Goal: Task Accomplishment & Management: Complete application form

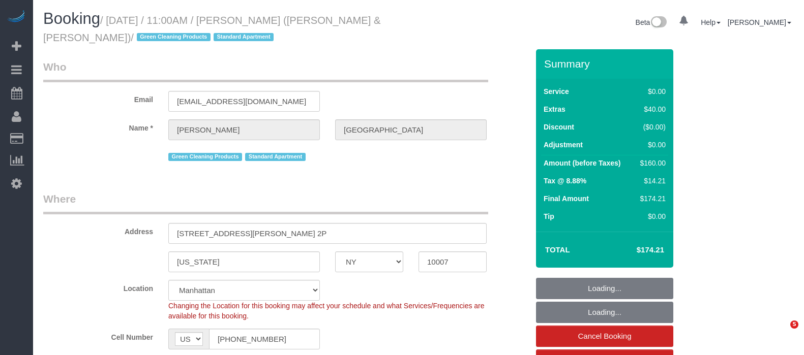
select select "NY"
select select "1"
select select "number:89"
select select "number:90"
select select "number:15"
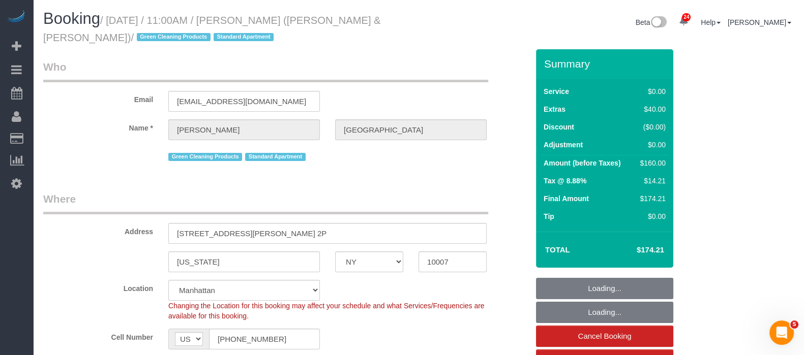
select select "number:6"
select select "string:stripe-pm_1PoAmE4VGloSiKo7yWsxKTvS"
select select "object:1076"
select select "1"
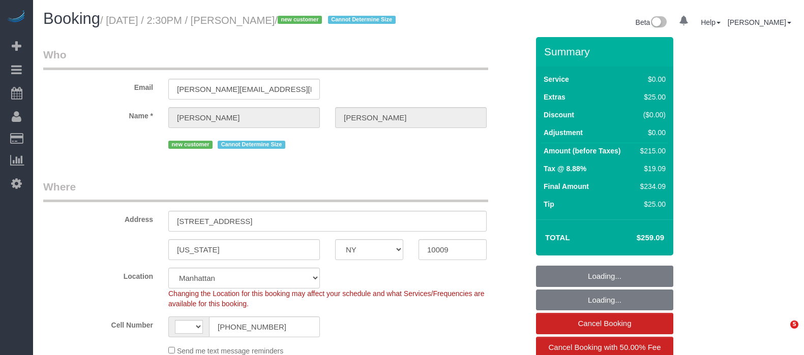
select select "NY"
select select "string:[GEOGRAPHIC_DATA]"
select select "string:stripe-pm_1S9w1p4VGloSiKo7JdvLSs3E"
select select "2"
select select "object:929"
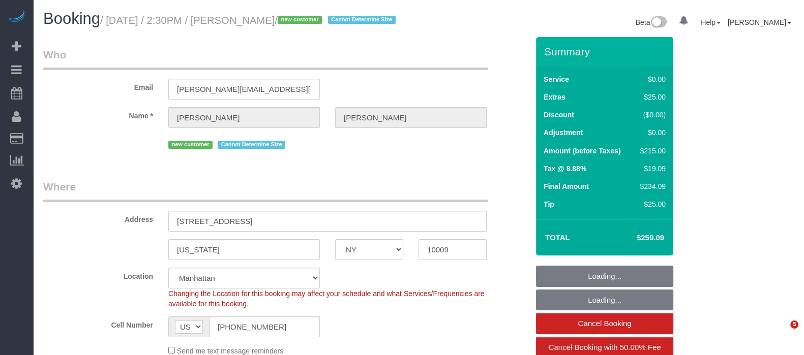
select select "number:89"
select select "number:90"
select select "number:15"
select select "number:5"
select select "2"
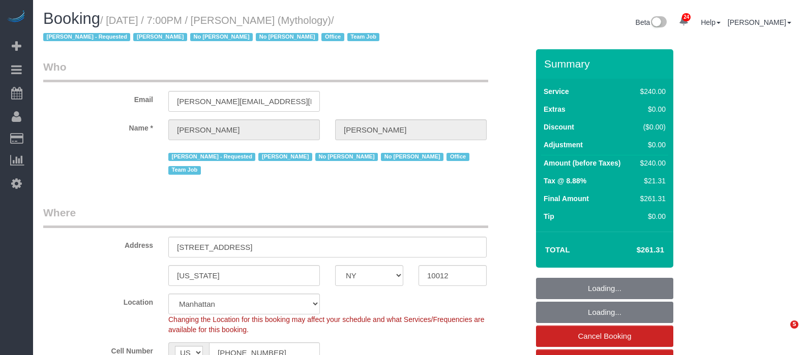
select select "NY"
select select "2"
select select "120"
select select "spot1"
select select "number:89"
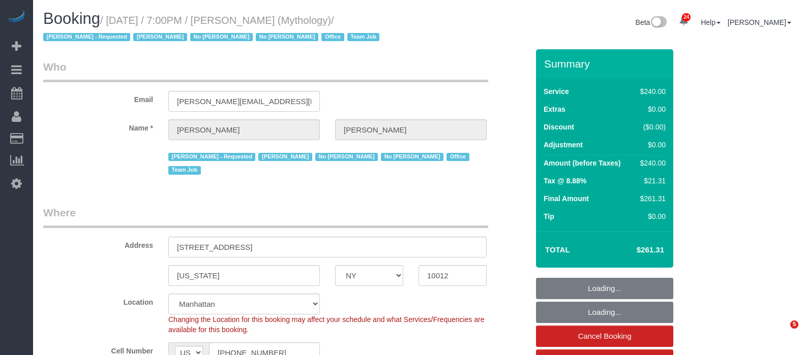
select select "number:90"
select select "number:15"
select select "number:7"
select select "NY"
select select "2"
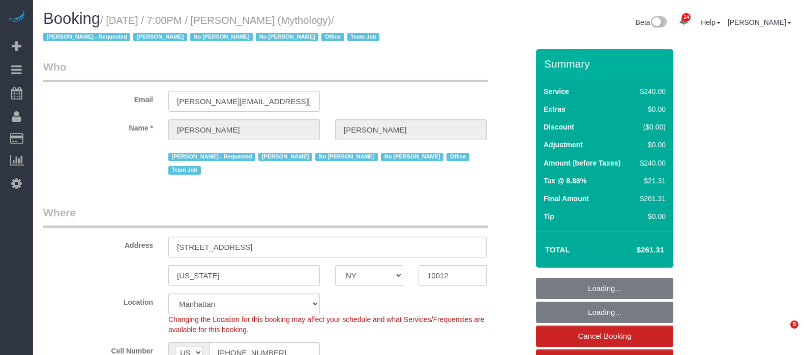
select select "120"
select select "spot1"
select select "number:89"
select select "number:90"
select select "number:15"
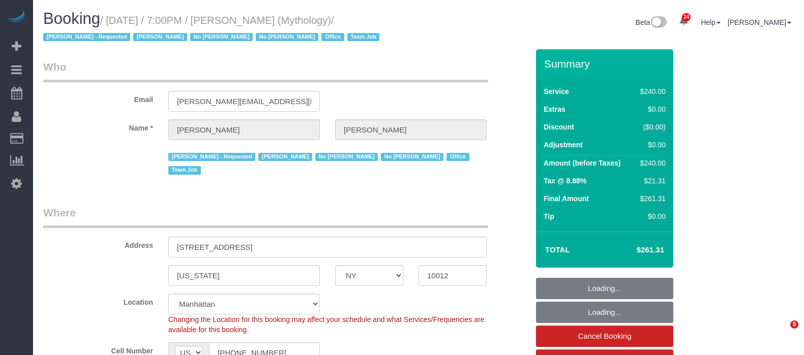
select select "number:7"
